Goal: Check status

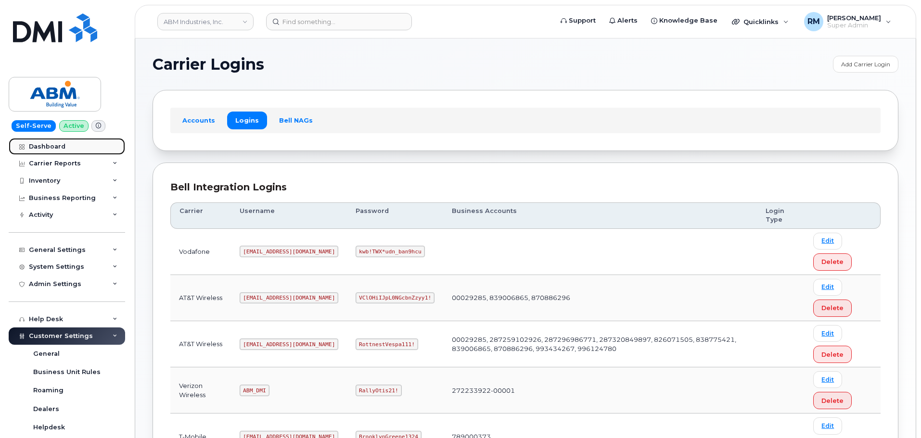
click at [48, 141] on link "Dashboard" at bounding box center [67, 146] width 116 height 17
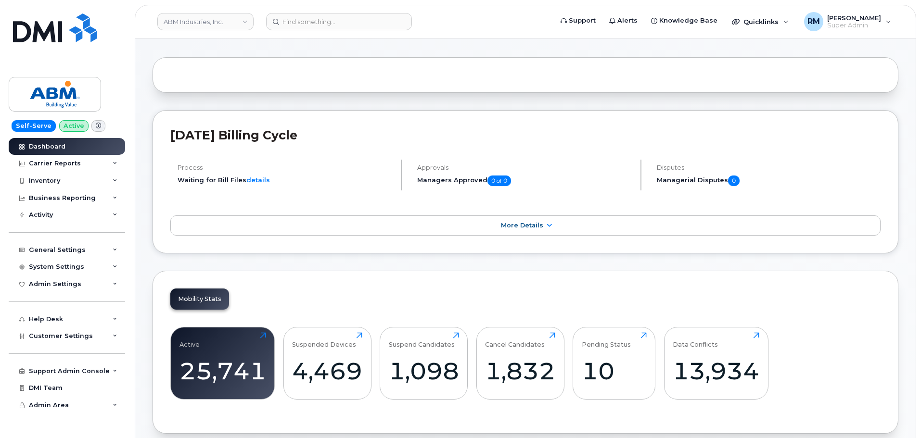
scroll to position [48, 0]
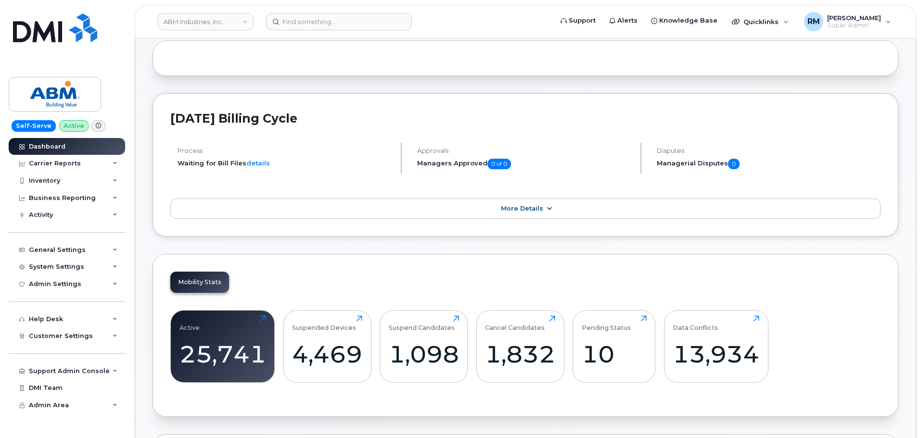
click at [532, 208] on span "More Details" at bounding box center [522, 208] width 42 height 7
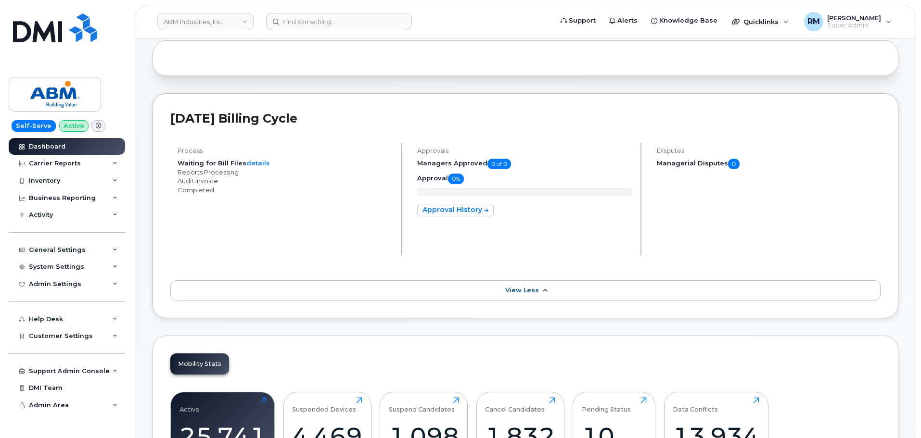
click at [522, 292] on span "View Less" at bounding box center [522, 290] width 34 height 7
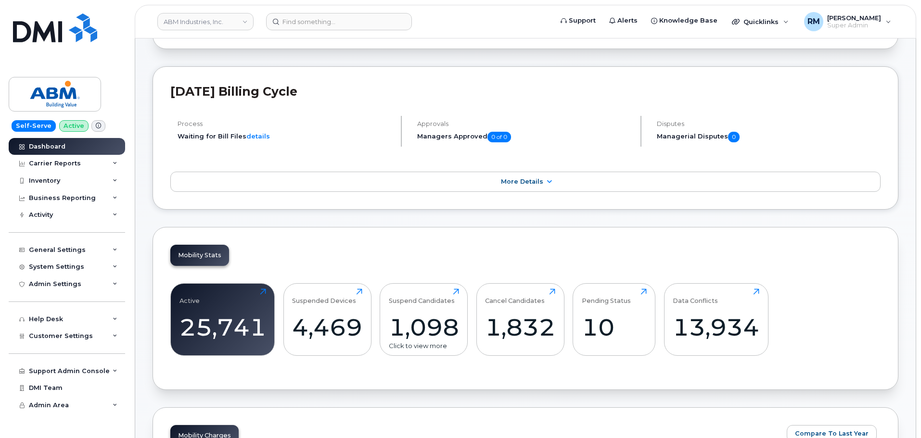
scroll to position [144, 0]
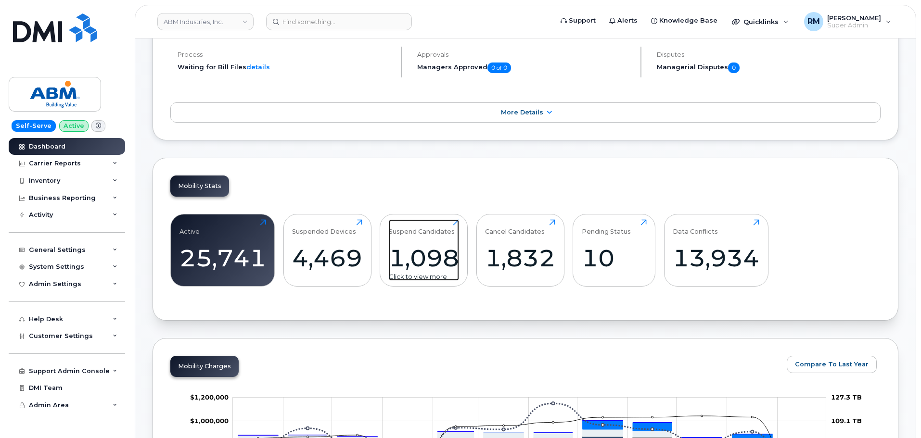
click at [417, 263] on div "1,098" at bounding box center [424, 258] width 70 height 28
